Goal: Contribute content: Contribute content

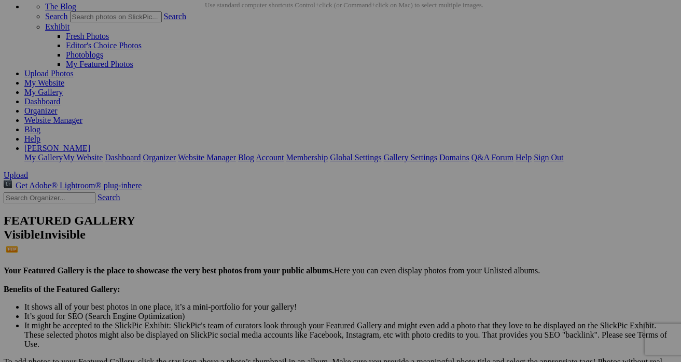
scroll to position [43, 1]
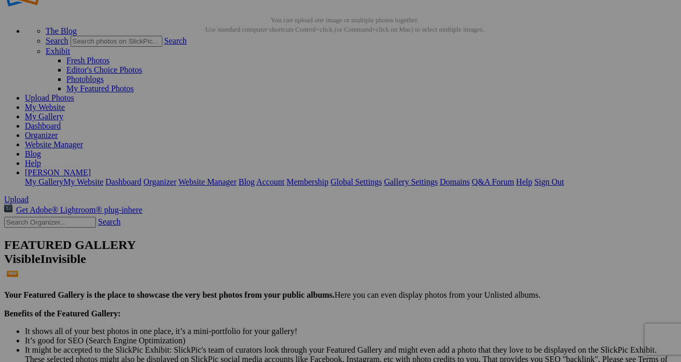
scroll to position [59, 0]
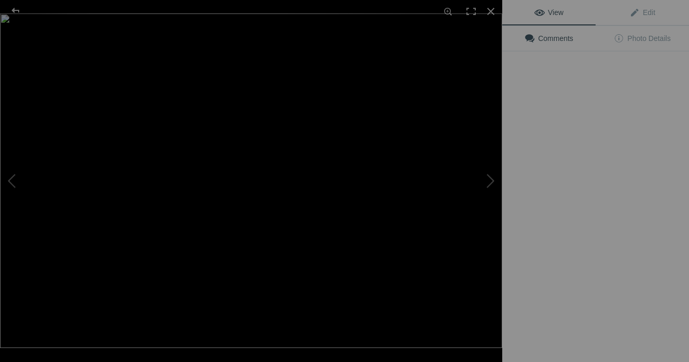
click at [284, 156] on img at bounding box center [251, 180] width 502 height 334
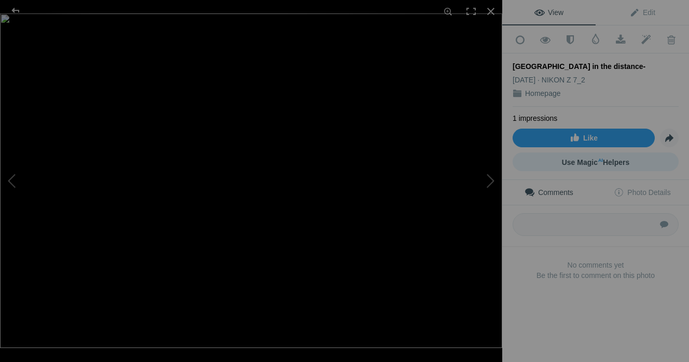
click at [598, 162] on sup "AI" at bounding box center [600, 160] width 5 height 10
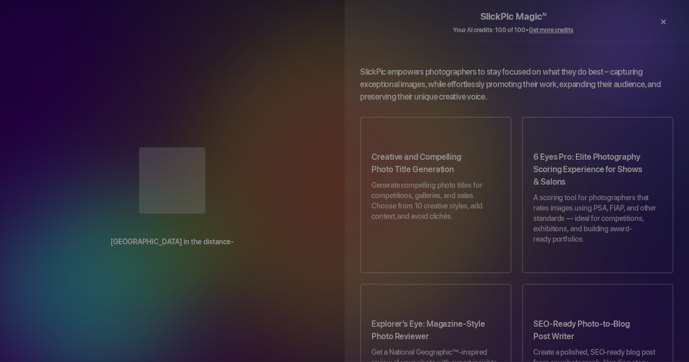
click at [666, 19] on div "×" at bounding box center [662, 21] width 31 height 21
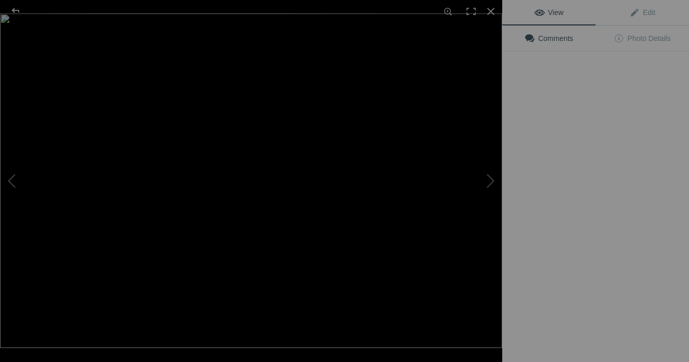
click at [377, 157] on img at bounding box center [251, 180] width 502 height 334
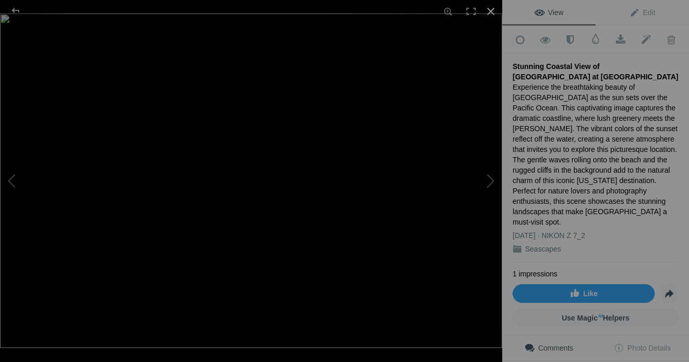
click at [490, 10] on div at bounding box center [490, 11] width 23 height 23
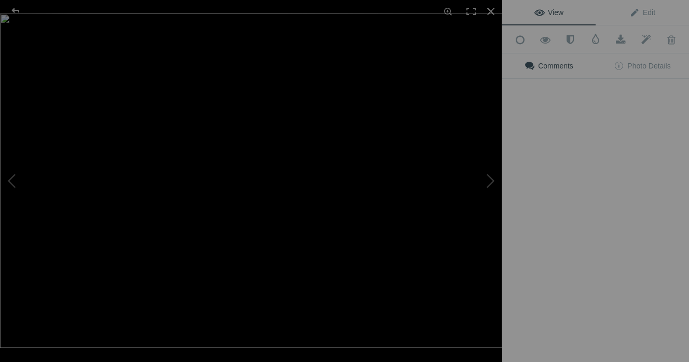
click at [294, 150] on img at bounding box center [251, 180] width 502 height 334
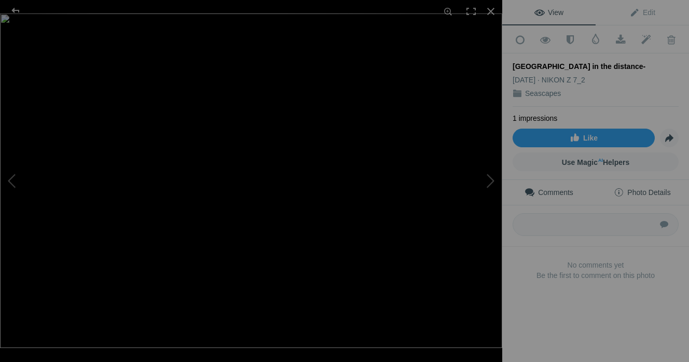
click at [650, 190] on span "Photo Details" at bounding box center [641, 192] width 57 height 8
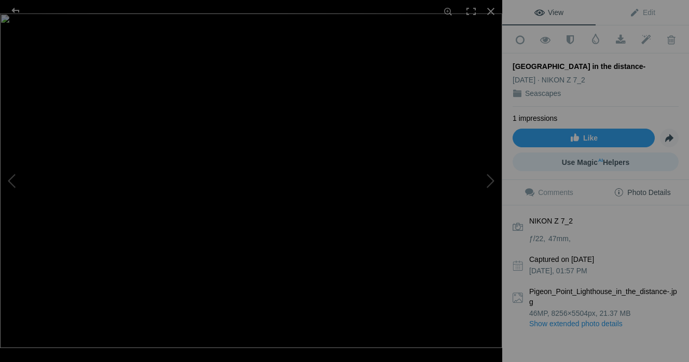
click at [600, 158] on span "Use Magic AI Helpers" at bounding box center [595, 162] width 68 height 8
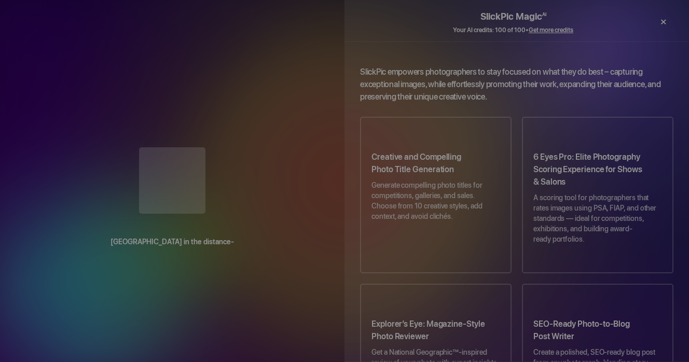
click at [663, 21] on div "×" at bounding box center [662, 21] width 31 height 21
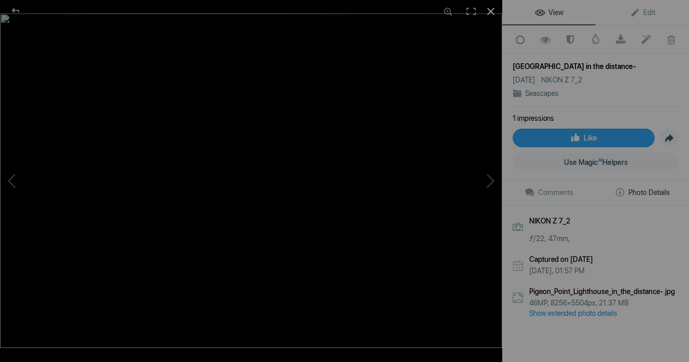
click at [491, 12] on div at bounding box center [490, 11] width 23 height 23
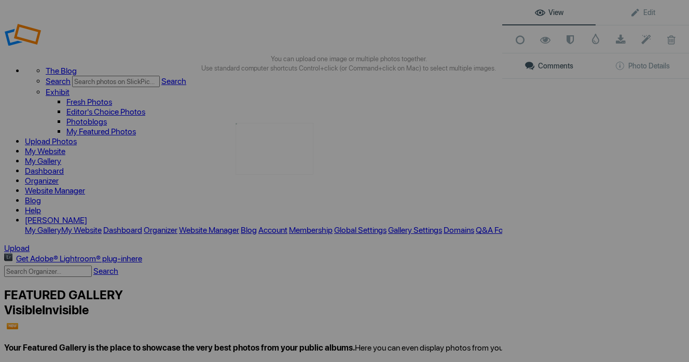
click at [274, 146] on img at bounding box center [274, 149] width 78 height 52
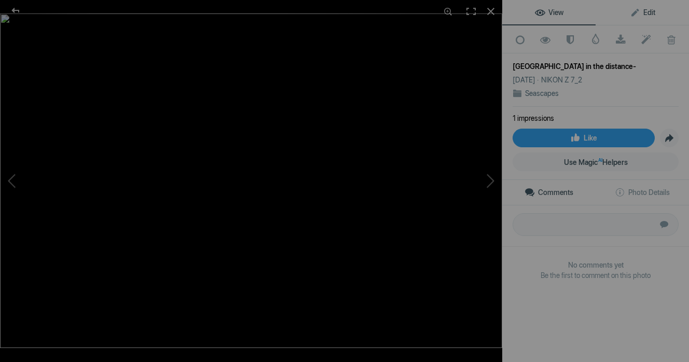
click at [643, 14] on span "Edit" at bounding box center [641, 12] width 25 height 8
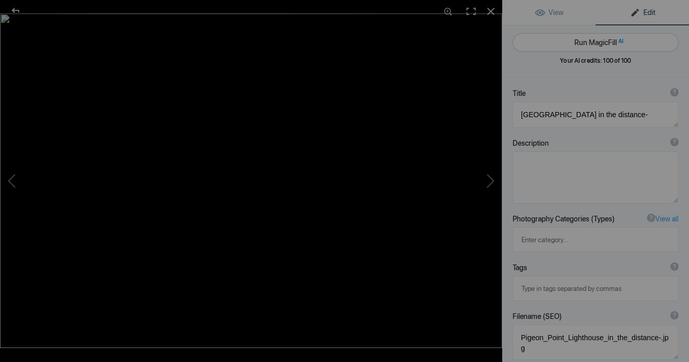
click at [600, 43] on button "Run MagicFill AI" at bounding box center [595, 42] width 166 height 19
type textarea "Scenic View of Pigeon Point Lighthouse Along the California Coast"
type textarea "This stunning photograph captures the iconic Pigeon Point Lighthouse standing t…"
type textarea "pigeon-point-lighthouse-california-coast.jpg"
type textarea "A scenic view of Pigeon Point Lighthouse along the rocky California coastline, …"
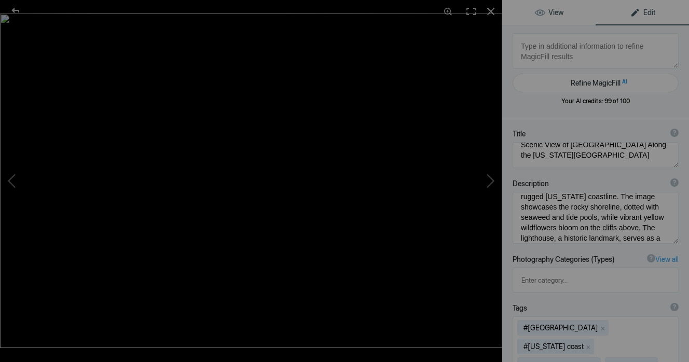
click at [552, 16] on span "View" at bounding box center [549, 12] width 29 height 8
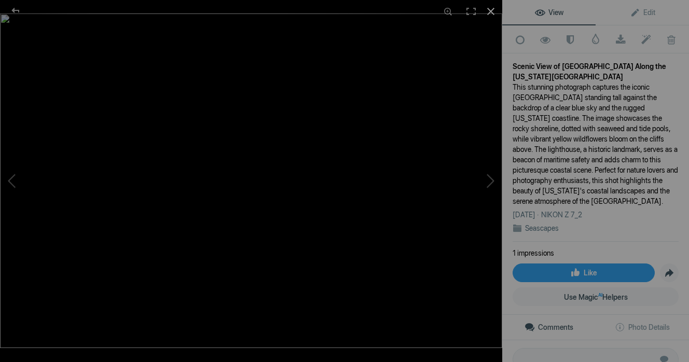
click at [490, 13] on div at bounding box center [490, 11] width 23 height 23
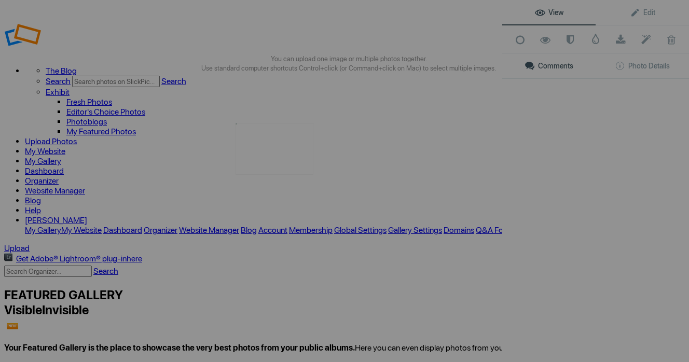
click at [272, 149] on img at bounding box center [274, 149] width 78 height 52
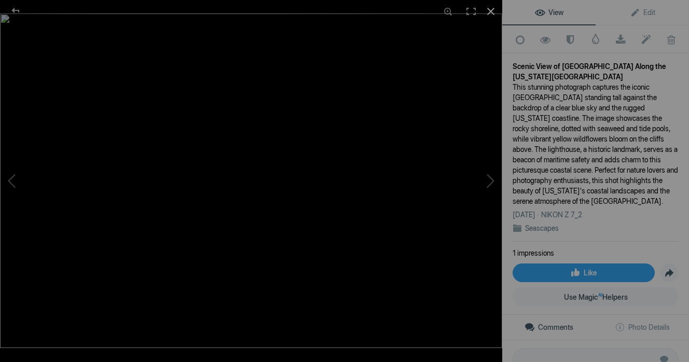
click at [491, 11] on div at bounding box center [490, 11] width 23 height 23
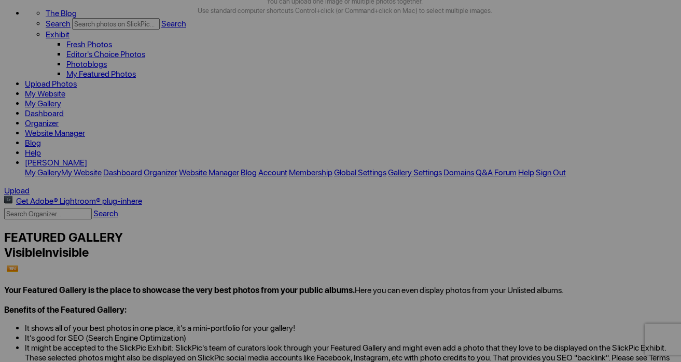
scroll to position [57, 0]
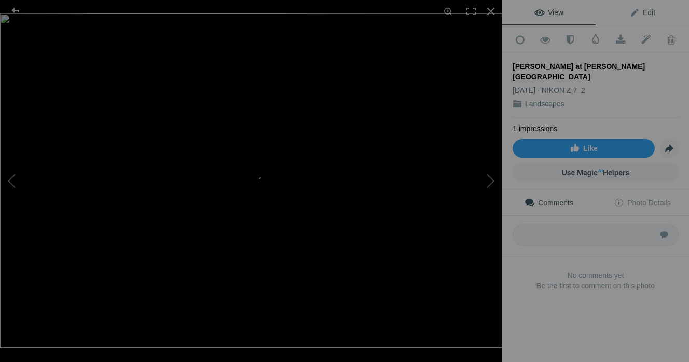
click at [645, 9] on span "Edit" at bounding box center [642, 12] width 26 height 8
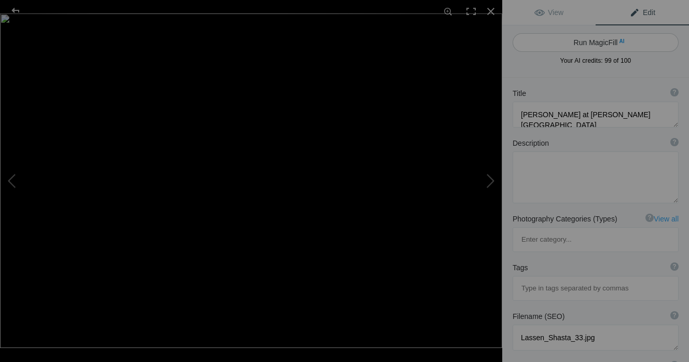
click at [596, 41] on button "Run MagicFill AI" at bounding box center [595, 42] width 166 height 19
type textarea "Stunning View of Lake Helen in Lassen Volcanic National Park"
type textarea "Experience the breathtaking beauty of Lake Helen, nestled in the heart of Lasse…"
type textarea "lake-helen-lassen-volcanic-national-park.jpg"
type textarea "A scenic view of Lake Helen in Lassen Volcanic National Park, surrounded by sno…"
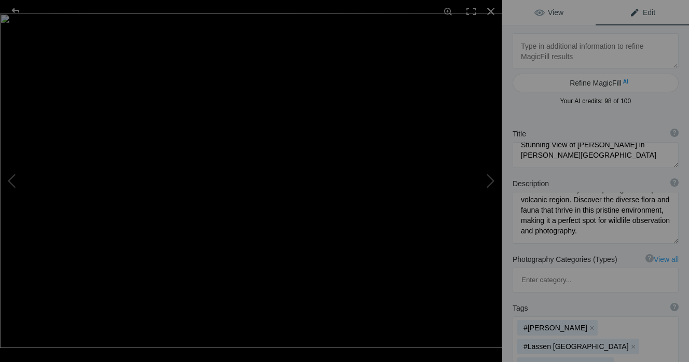
click at [550, 16] on span "View" at bounding box center [548, 12] width 29 height 8
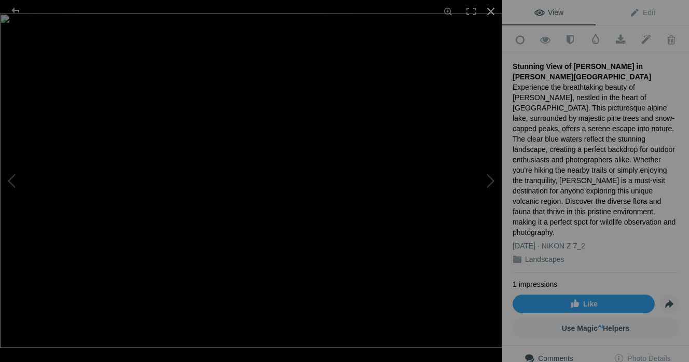
click at [488, 11] on div at bounding box center [490, 11] width 23 height 23
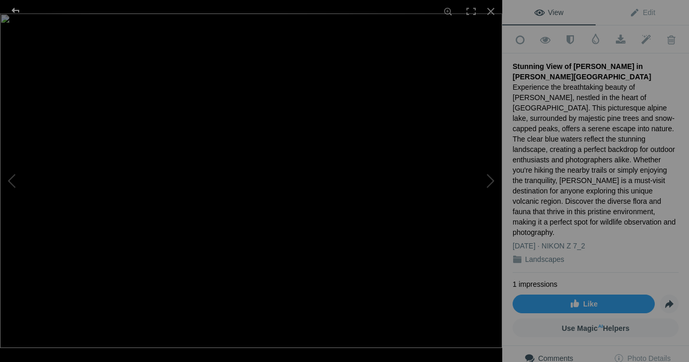
click at [11, 8] on div at bounding box center [15, 10] width 37 height 21
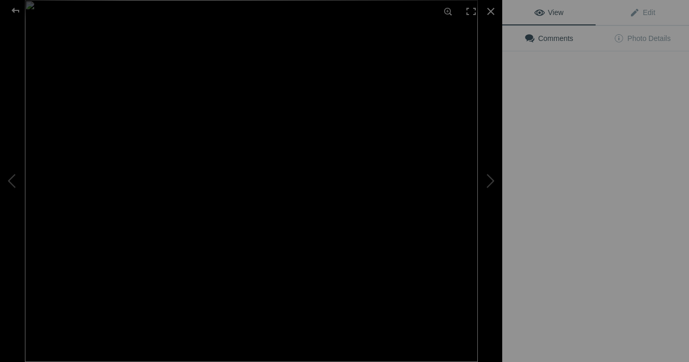
click at [295, 157] on img at bounding box center [251, 181] width 453 height 362
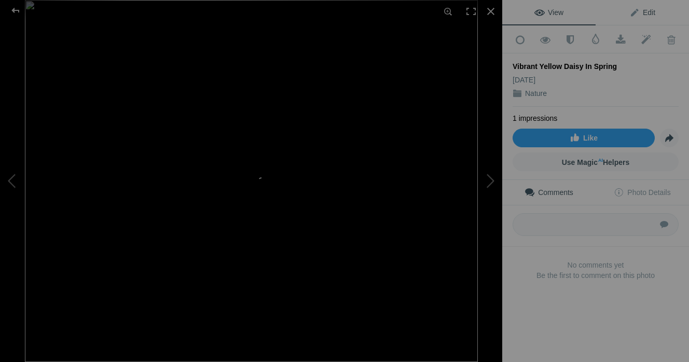
click at [645, 13] on span "Edit" at bounding box center [642, 12] width 26 height 8
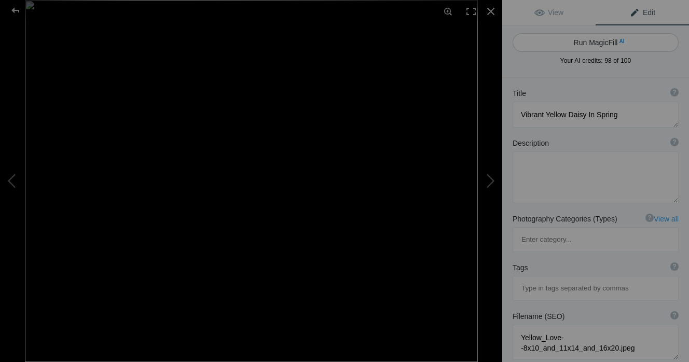
click at [610, 41] on button "Run MagicFill AI" at bounding box center [595, 42] width 166 height 19
type textarea "Stunning Yellow Daisy with Purple Center in Bloom"
type textarea "This captivating image showcases a vibrant yellow daisy, beautifully contrasted…"
type textarea "stunning-yellow-daisy-purple-center.jpg"
type textarea "A vibrant yellow daisy with a purple center, captured in spring against a dark …"
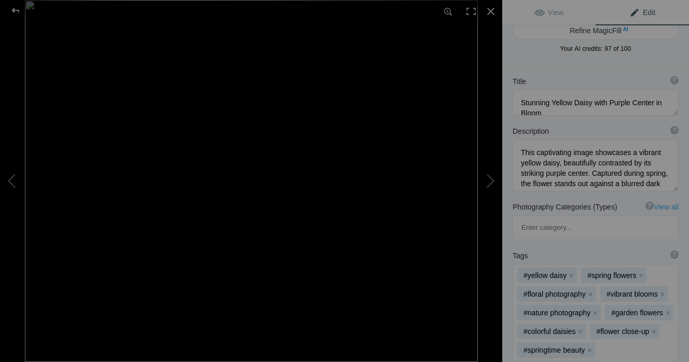
scroll to position [59, 0]
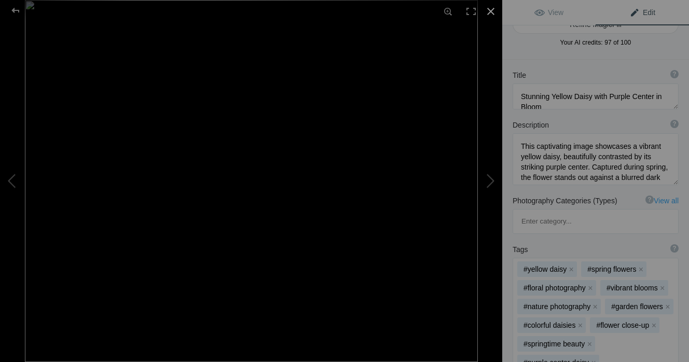
click at [494, 11] on div at bounding box center [490, 11] width 23 height 23
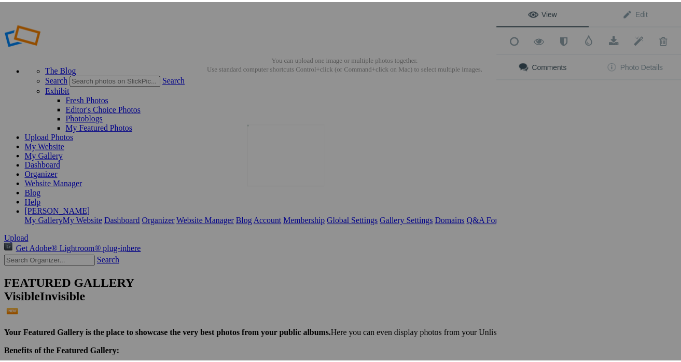
scroll to position [0, 0]
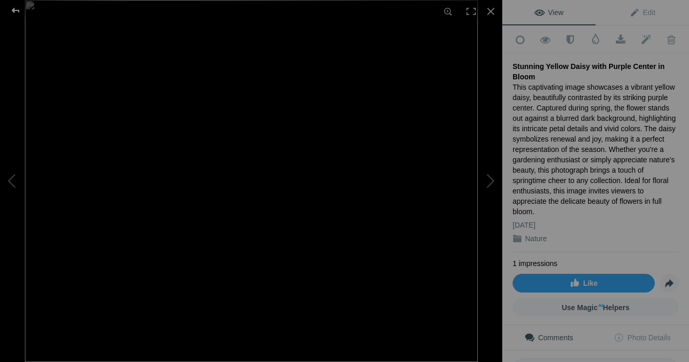
click at [17, 10] on div at bounding box center [15, 10] width 37 height 21
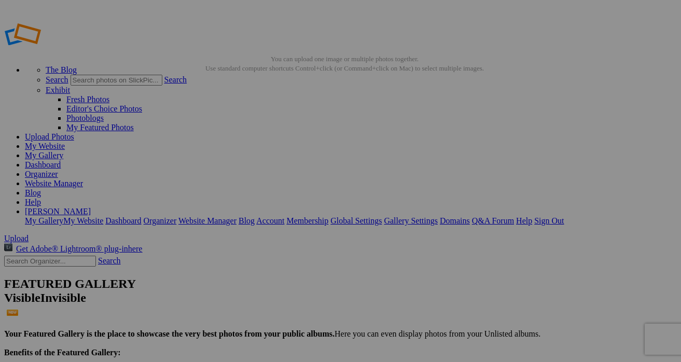
click at [65, 142] on link "My Website" at bounding box center [45, 146] width 40 height 9
